Goal: Task Accomplishment & Management: Manage account settings

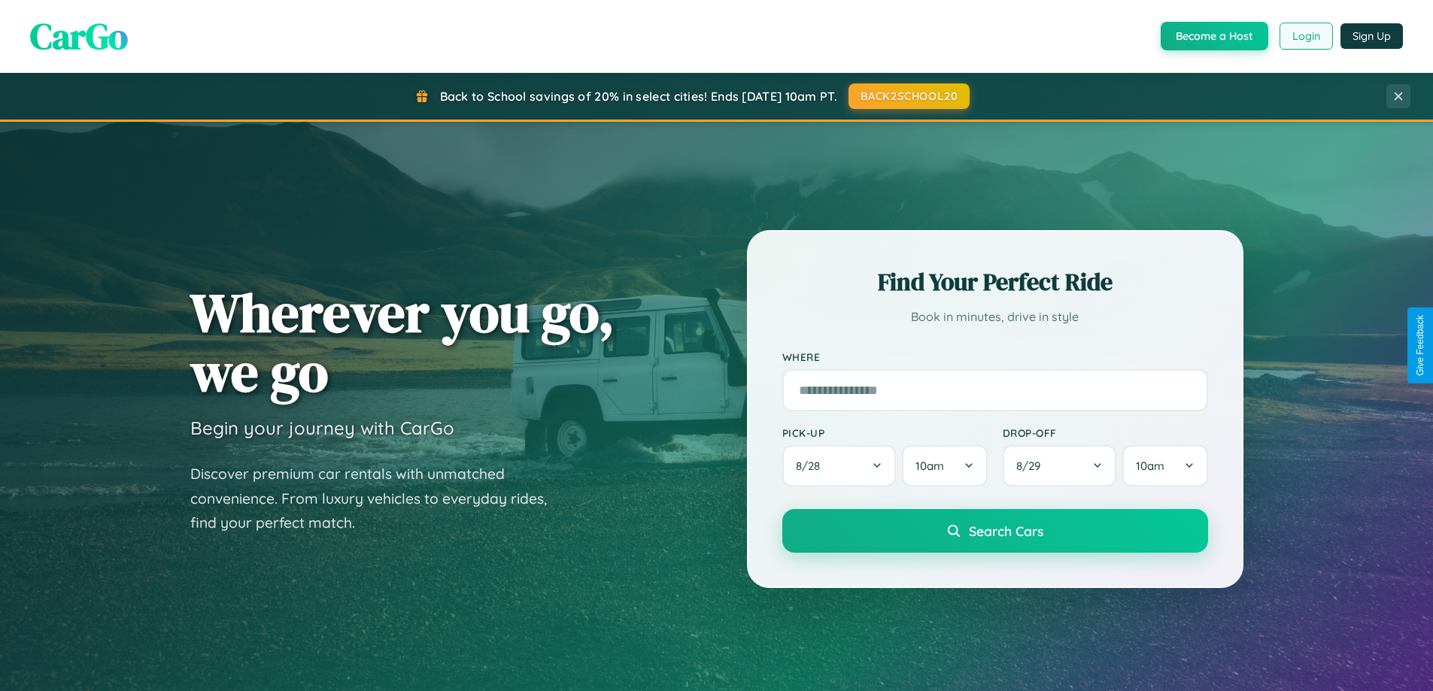
click at [1305, 36] on button "Login" at bounding box center [1306, 36] width 53 height 27
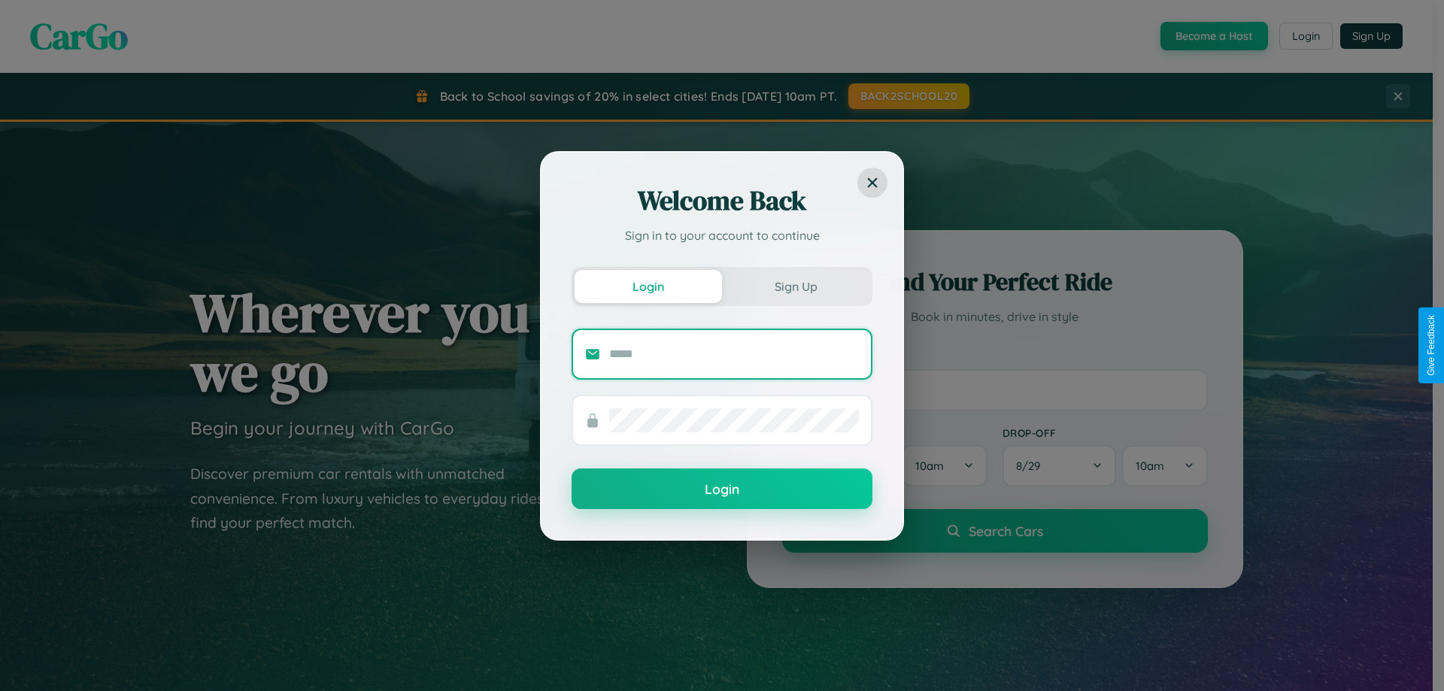
click at [734, 354] on input "text" at bounding box center [734, 354] width 250 height 24
type input "**********"
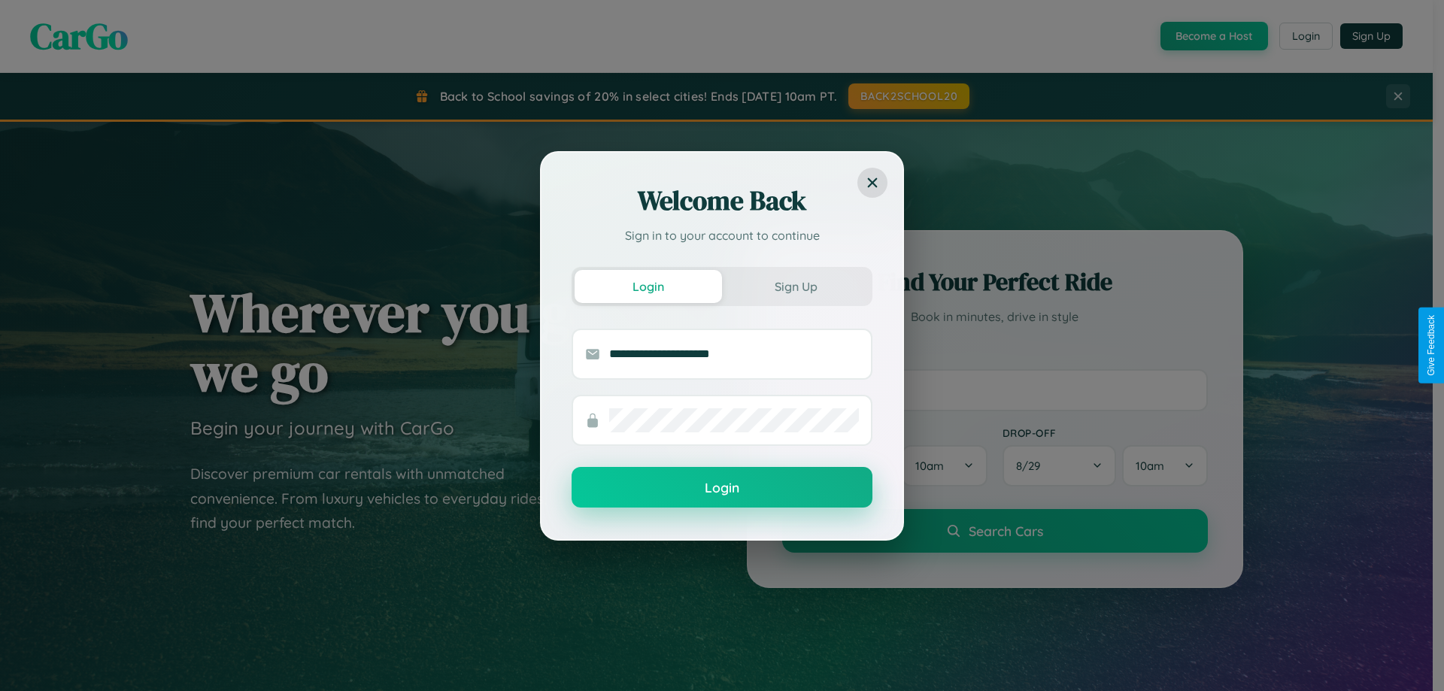
click at [722, 488] on button "Login" at bounding box center [722, 487] width 301 height 41
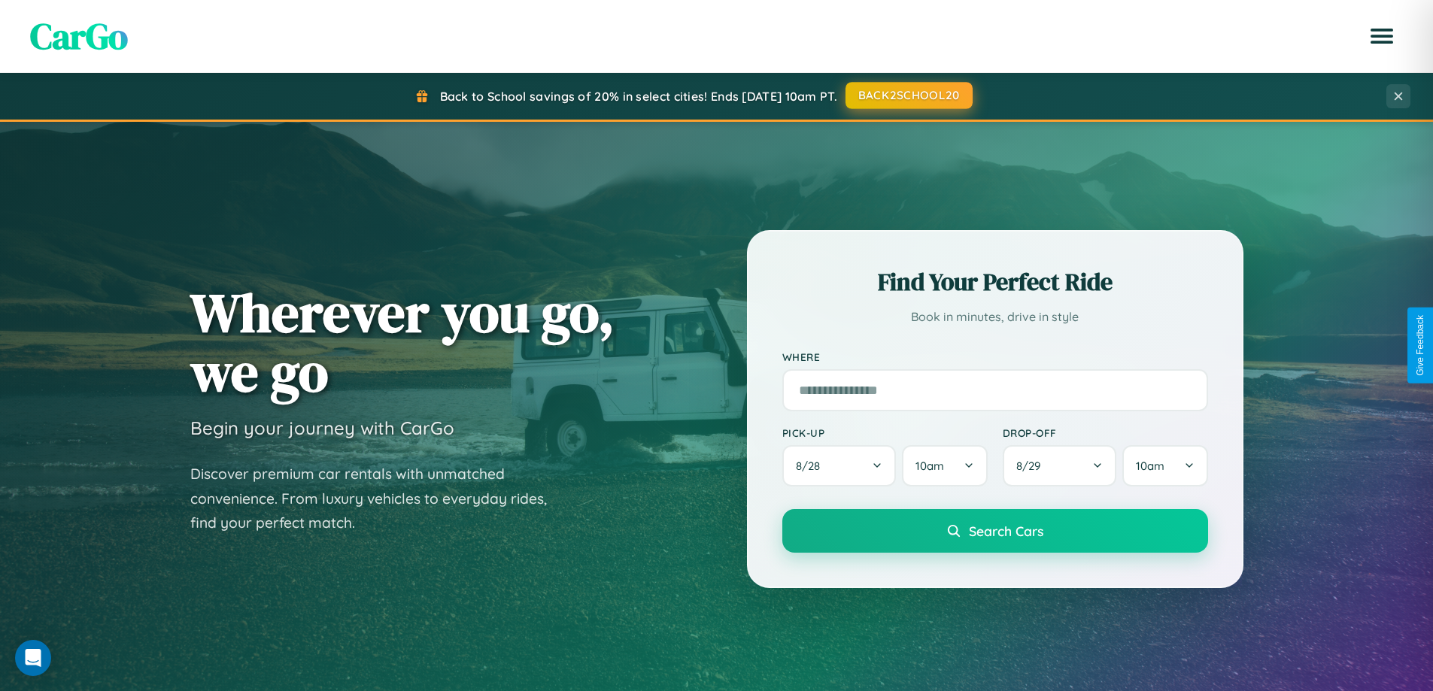
click at [908, 96] on button "BACK2SCHOOL20" at bounding box center [909, 95] width 127 height 27
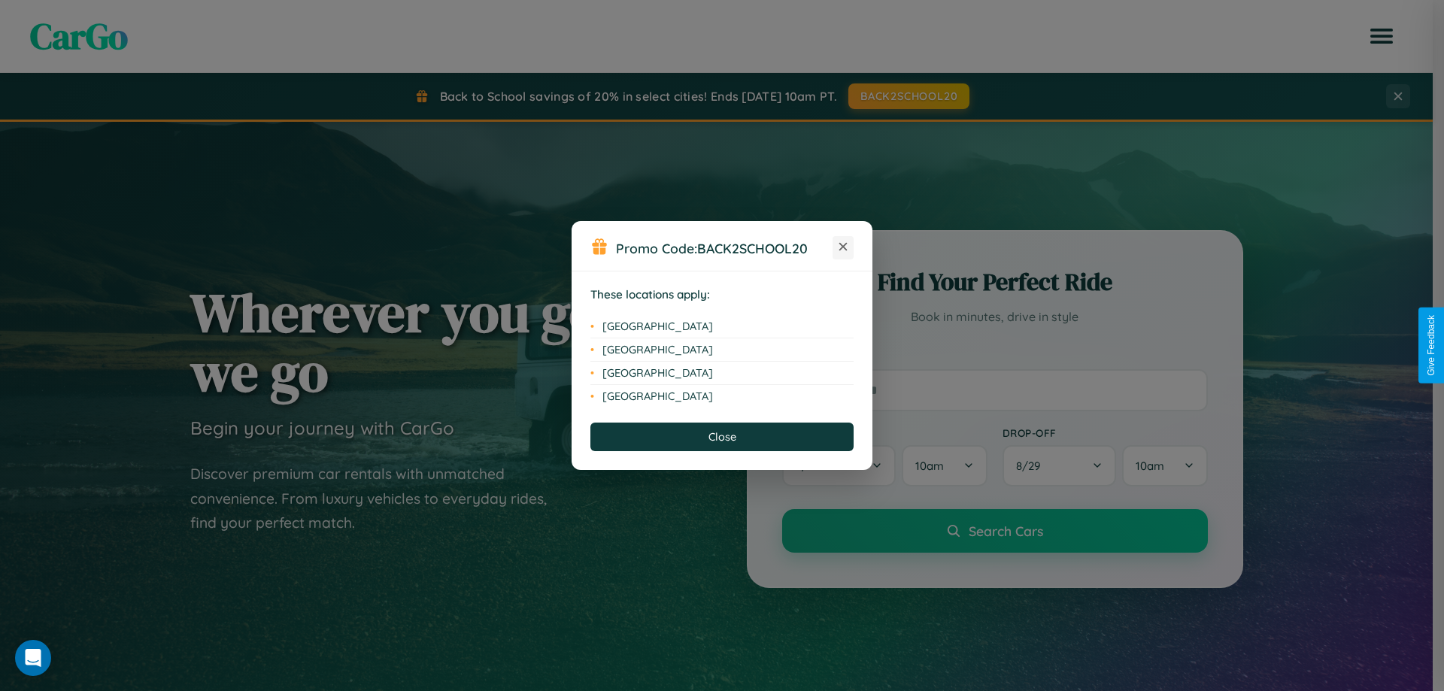
click at [843, 247] on icon at bounding box center [844, 247] width 8 height 8
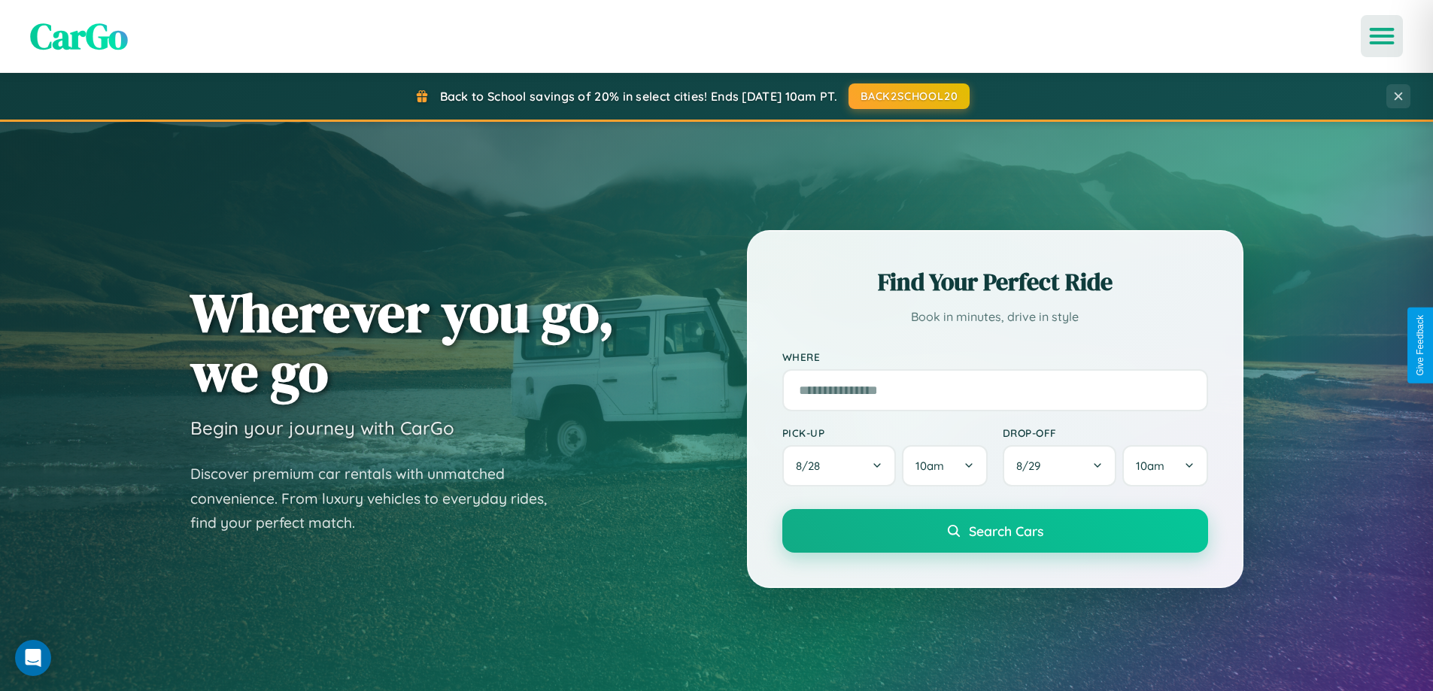
click at [1382, 36] on icon "Open menu" at bounding box center [1382, 36] width 22 height 14
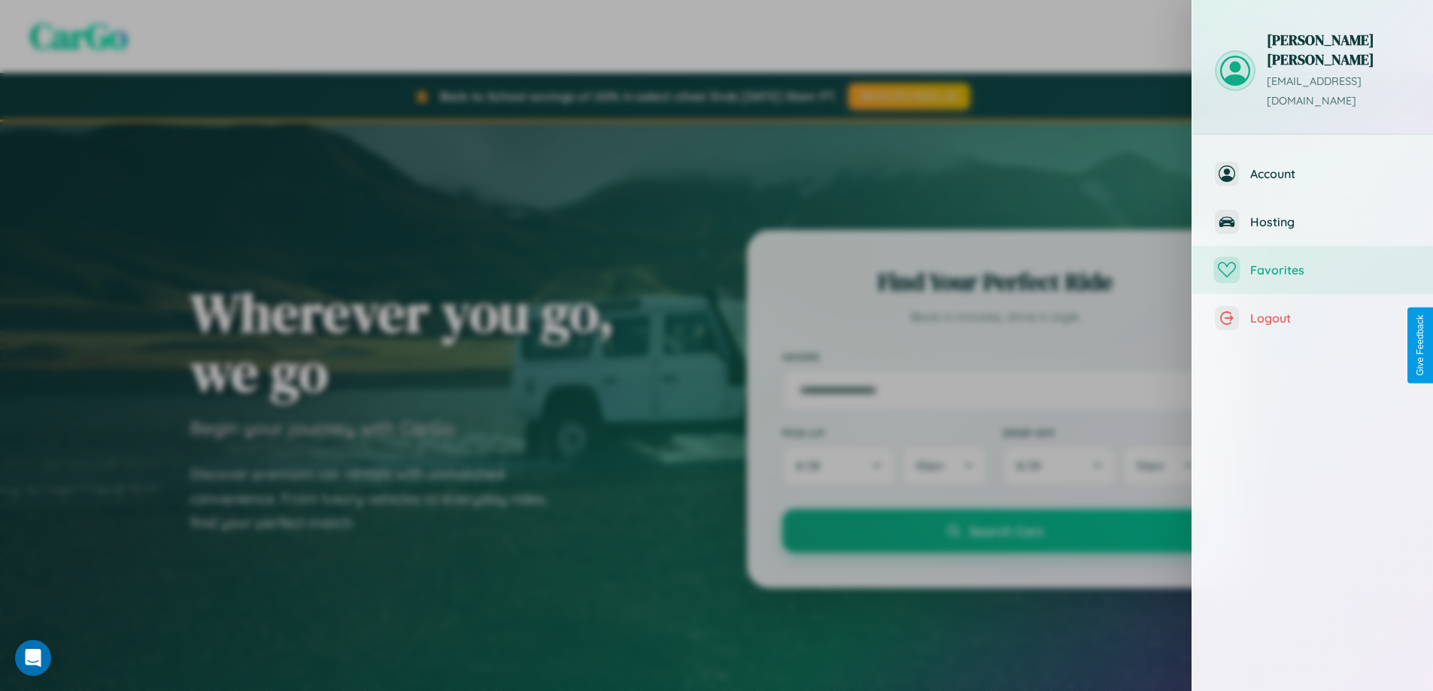
click at [1313, 263] on span "Favorites" at bounding box center [1330, 270] width 160 height 15
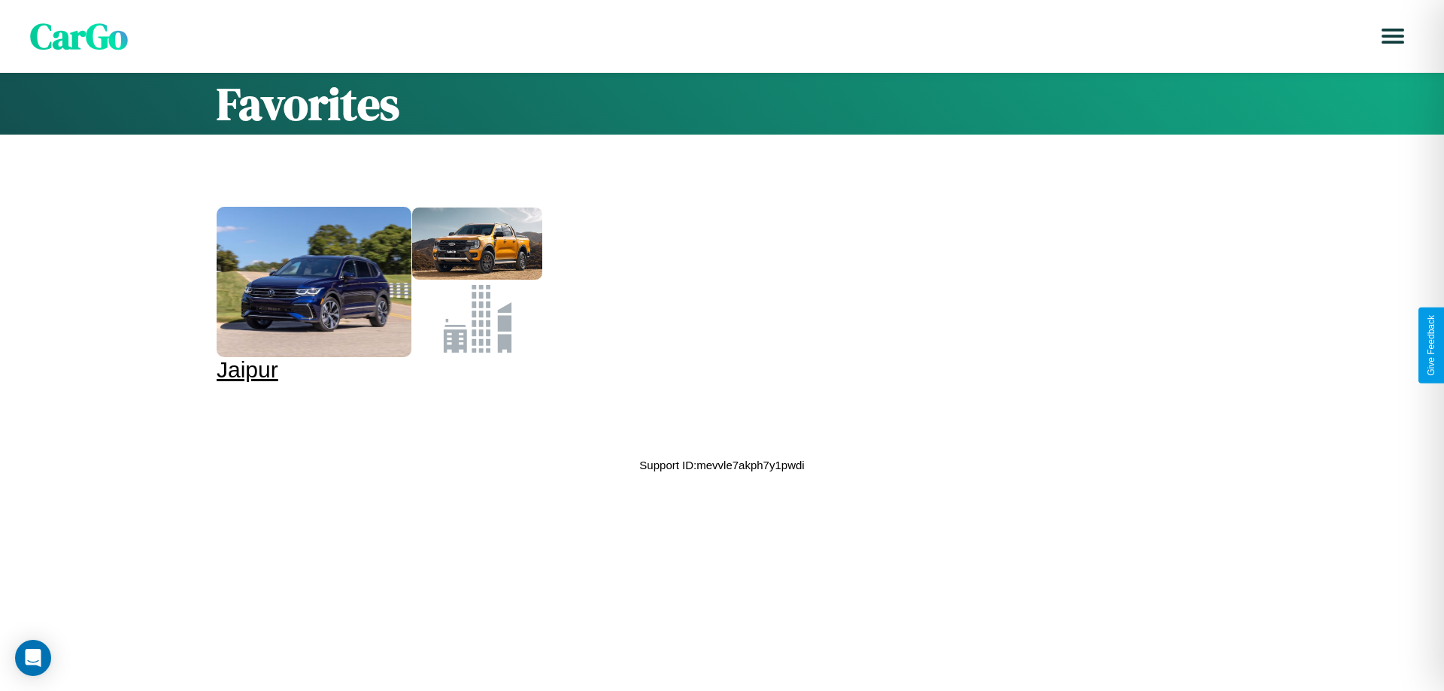
click at [377, 295] on div at bounding box center [314, 282] width 195 height 150
